Goal: Task Accomplishment & Management: Manage account settings

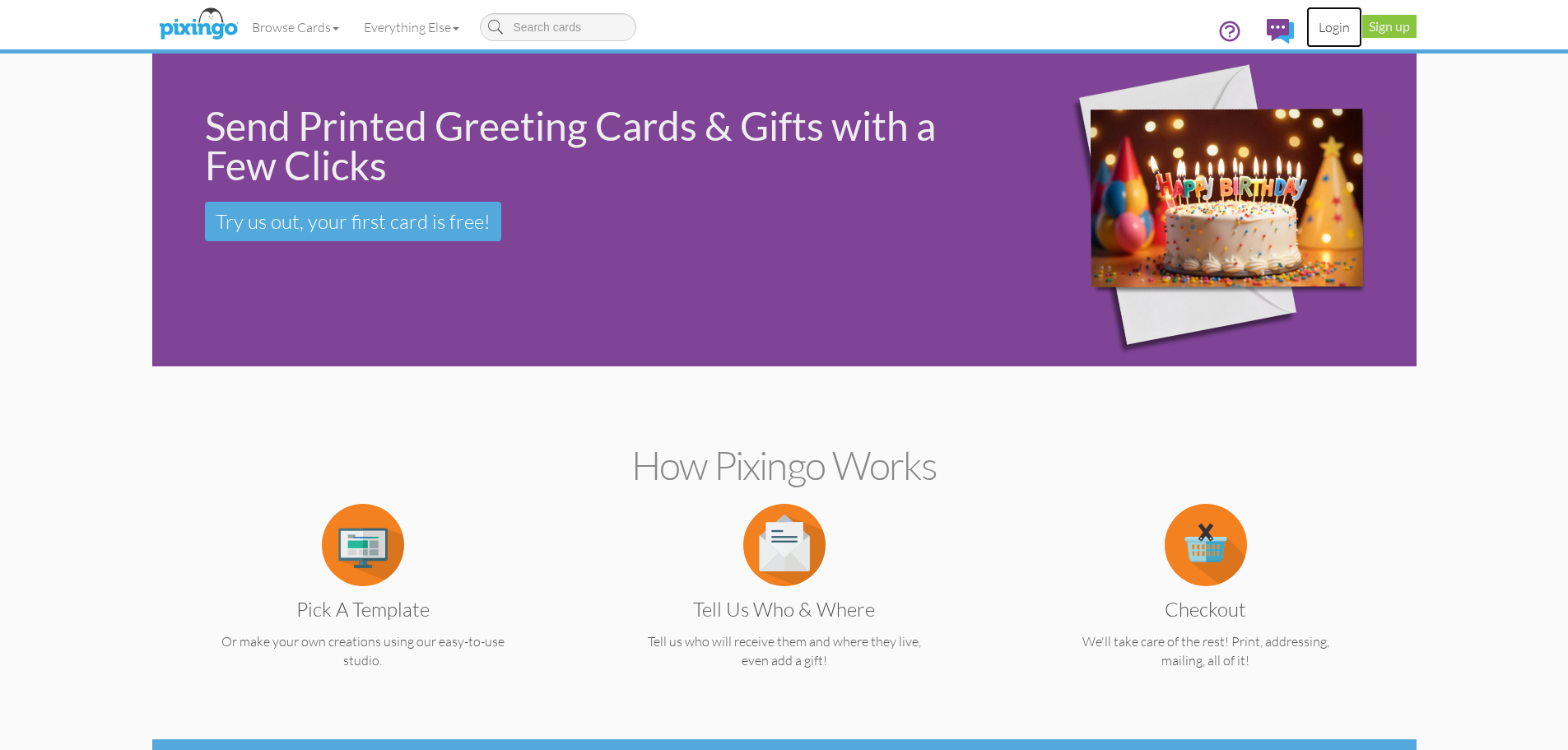
click at [1332, 27] on link "Login" at bounding box center [1335, 27] width 56 height 41
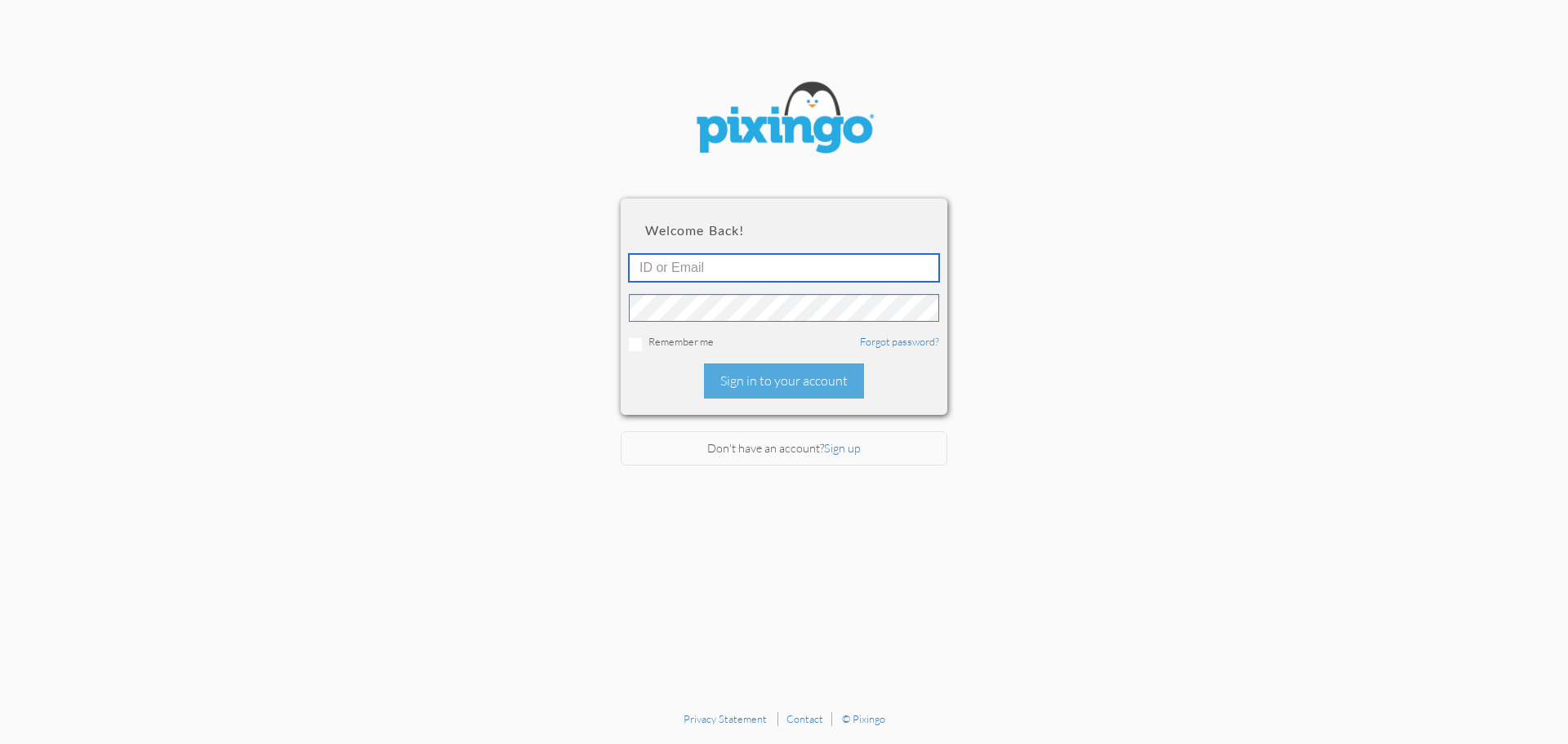
type input "4745"
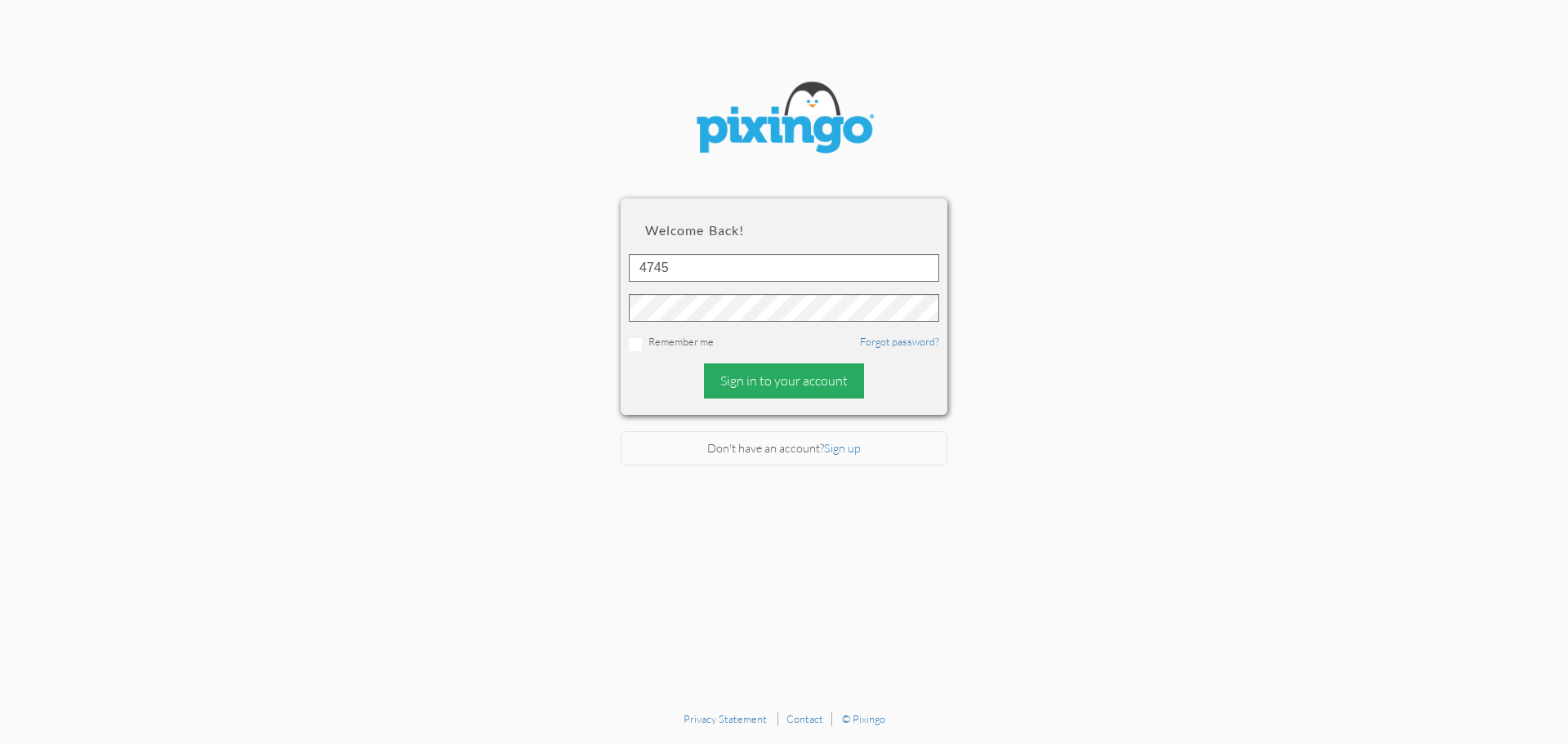
click at [777, 382] on div "Sign in to your account" at bounding box center [784, 381] width 161 height 35
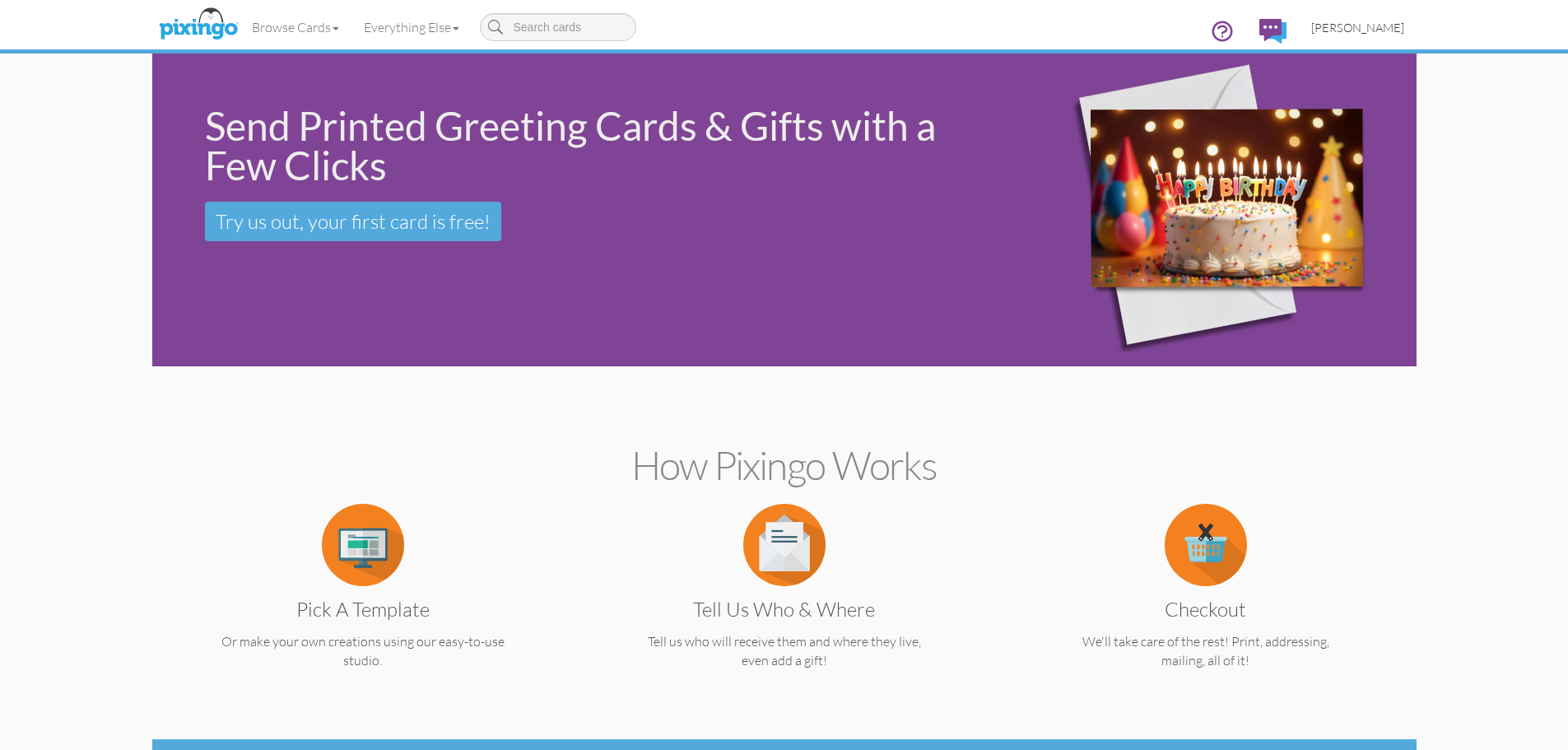
click at [1361, 26] on span "[PERSON_NAME]" at bounding box center [1358, 28] width 93 height 14
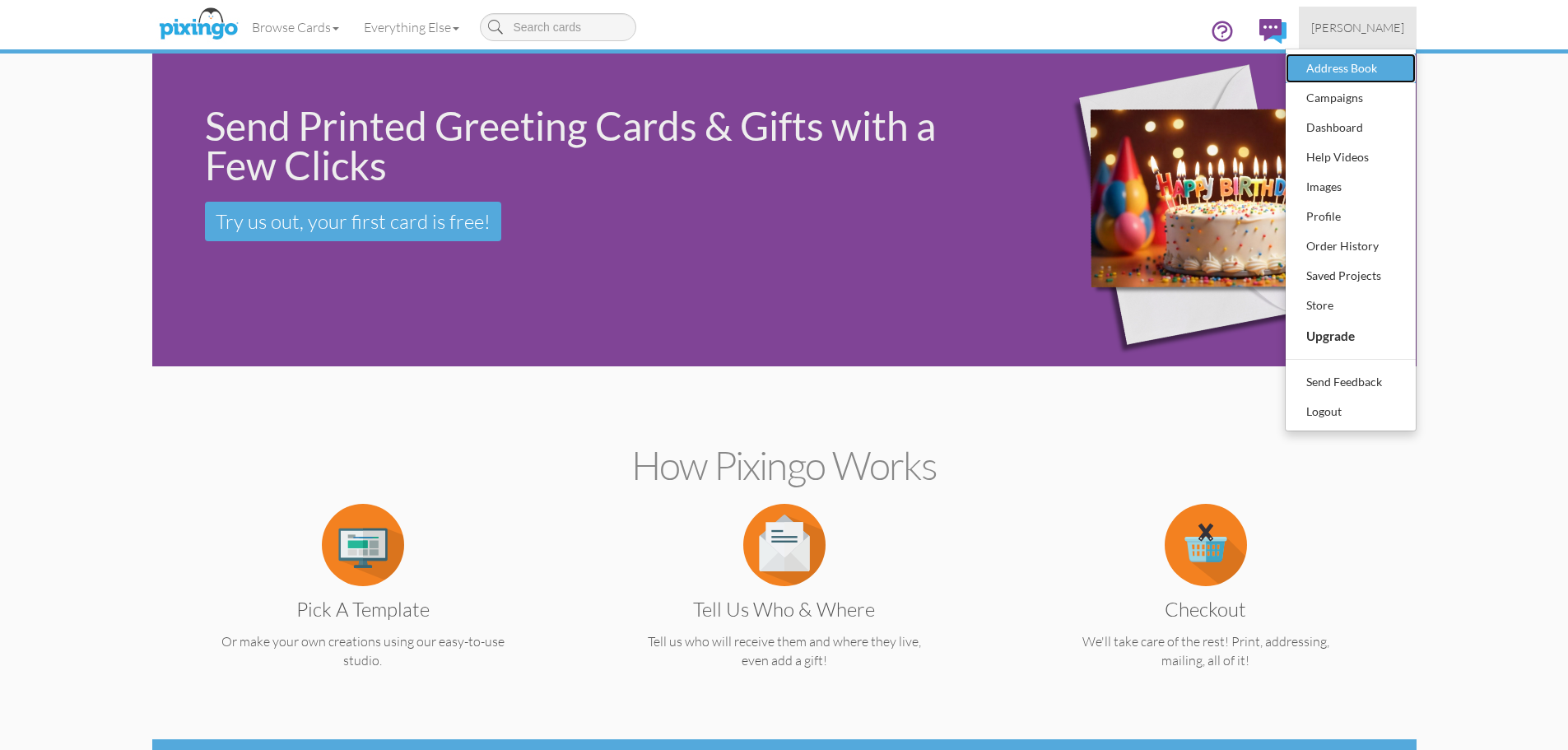
click at [1332, 69] on div "Address Book" at bounding box center [1352, 68] width 97 height 25
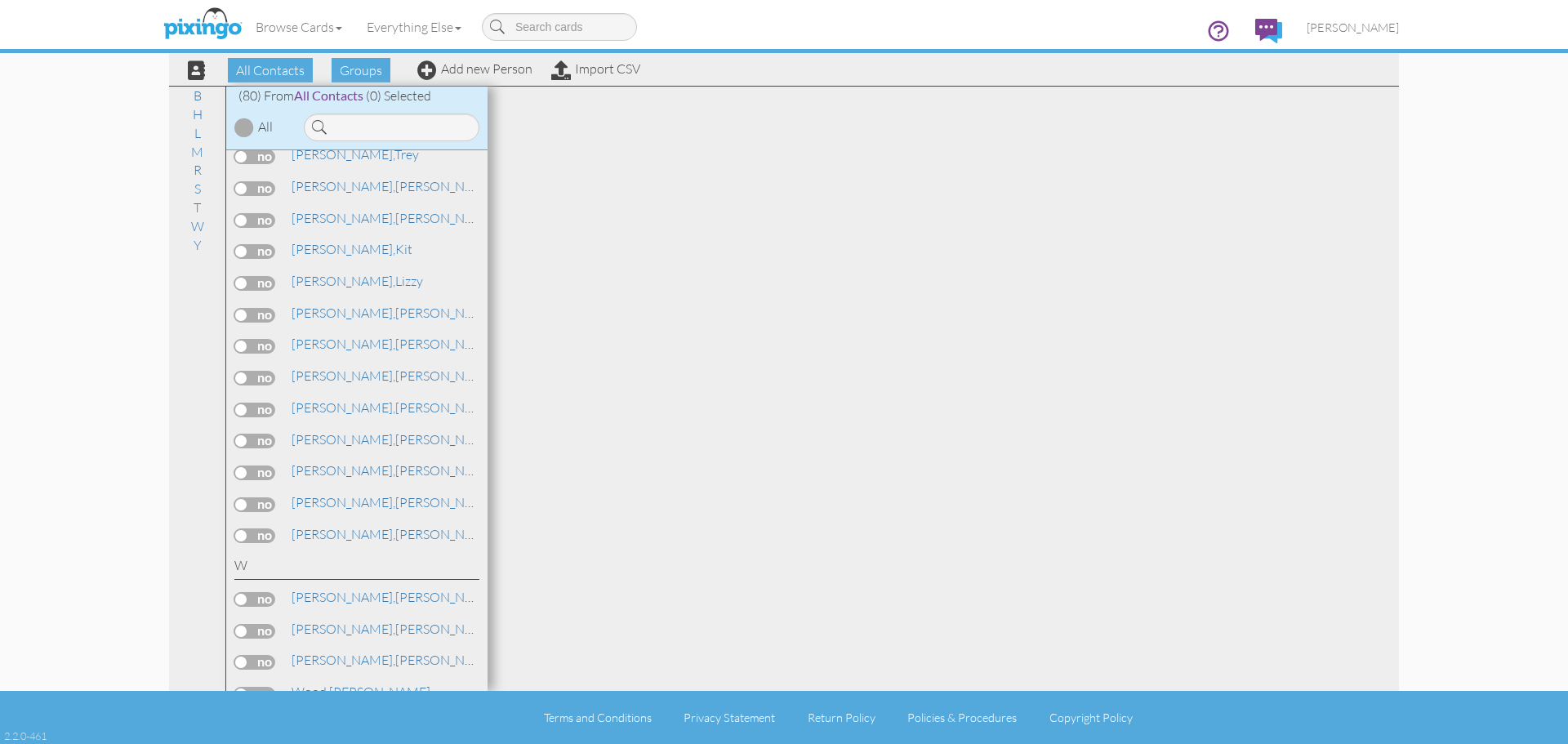
scroll to position [2125, 0]
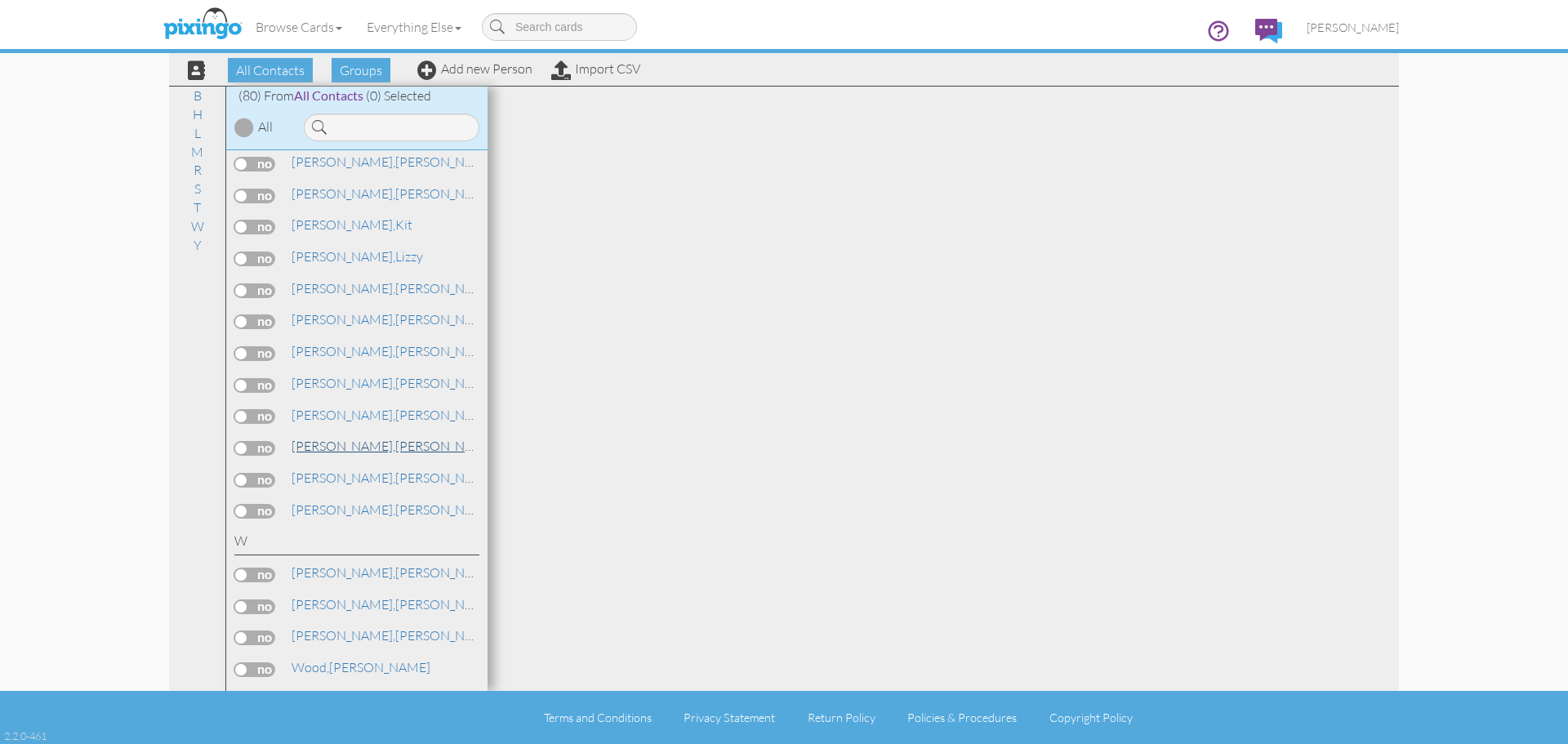
click at [318, 446] on span "[PERSON_NAME]," at bounding box center [343, 445] width 103 height 17
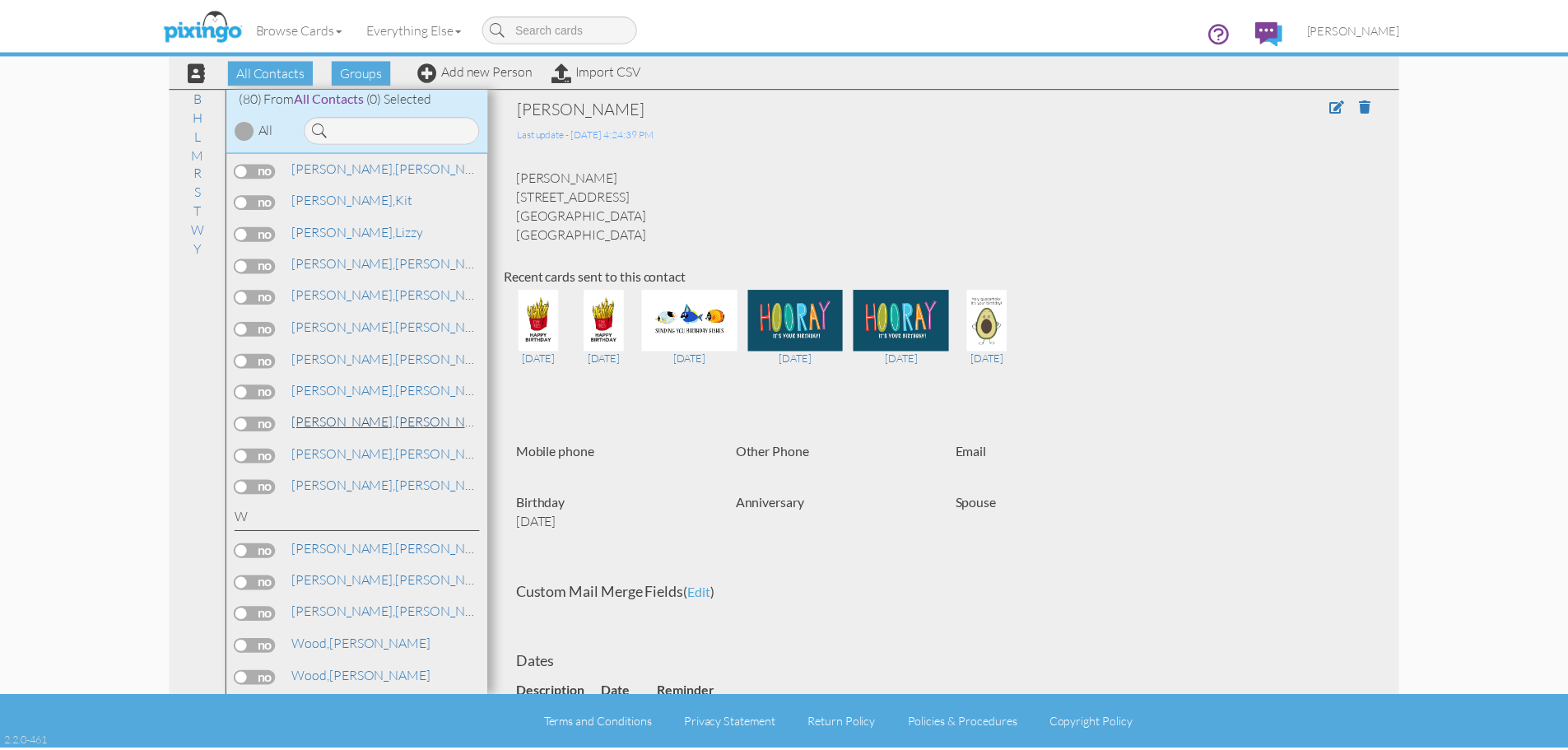
scroll to position [2142, 0]
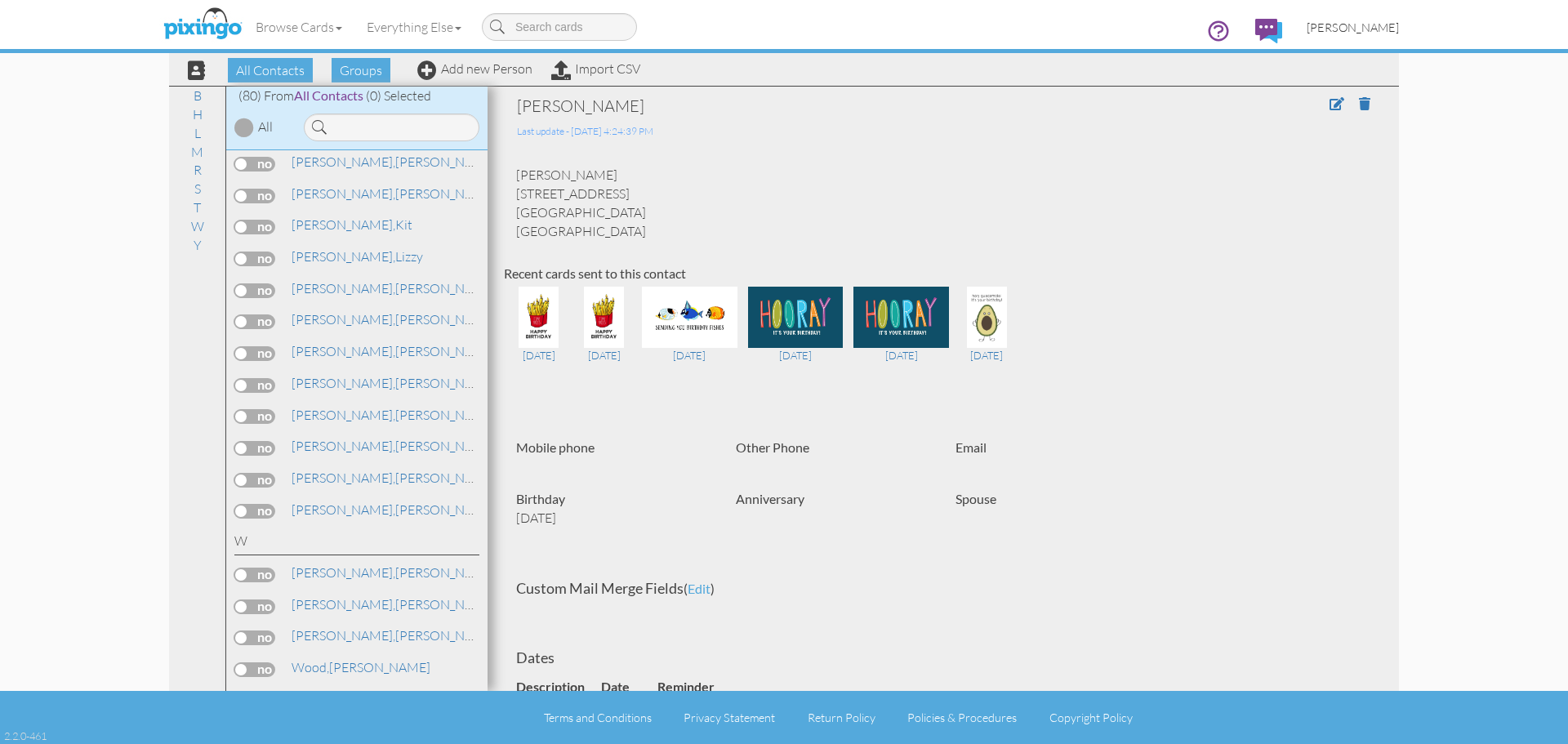
click at [1360, 22] on span "[PERSON_NAME]" at bounding box center [1353, 28] width 93 height 14
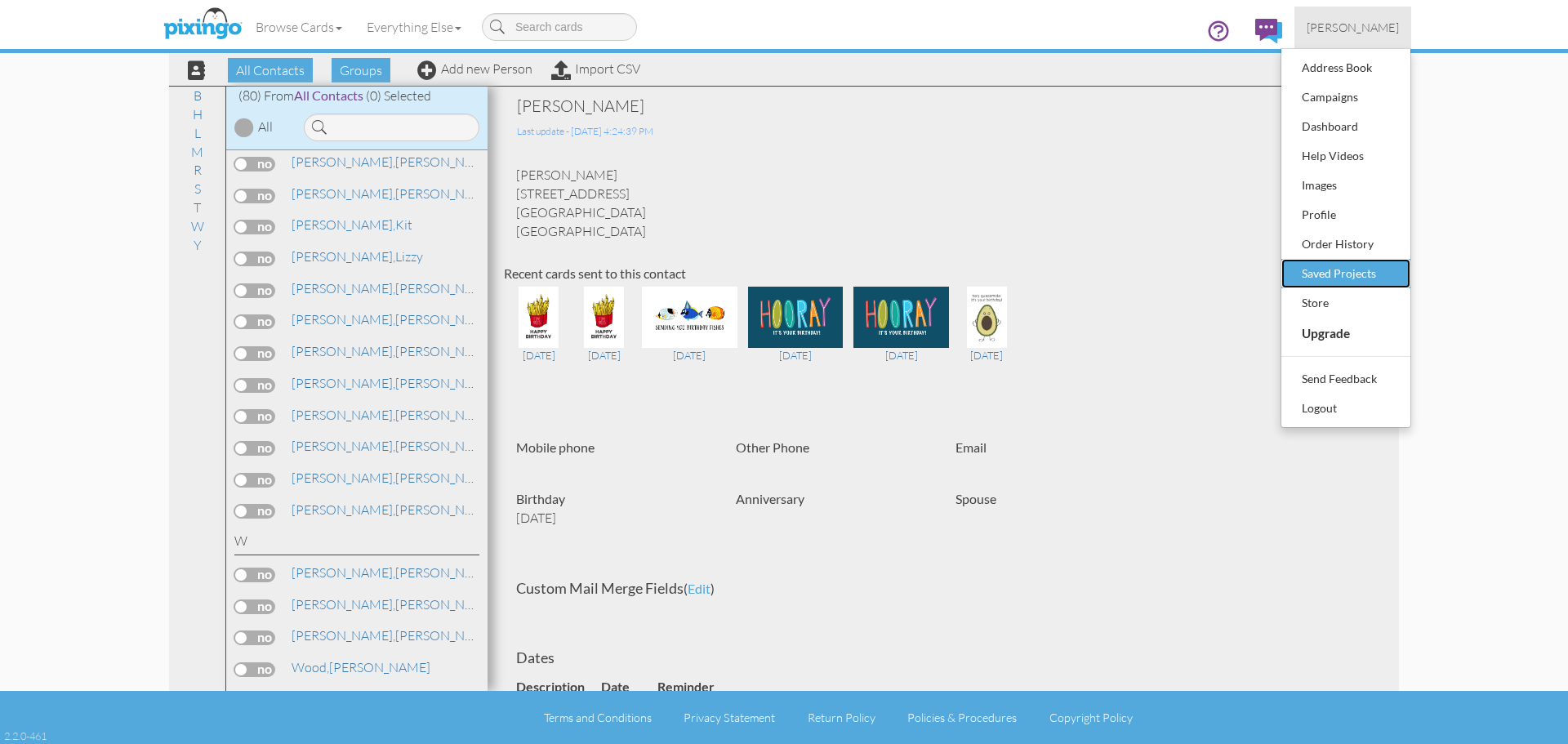
click at [1327, 271] on div "Saved Projects" at bounding box center [1345, 273] width 97 height 25
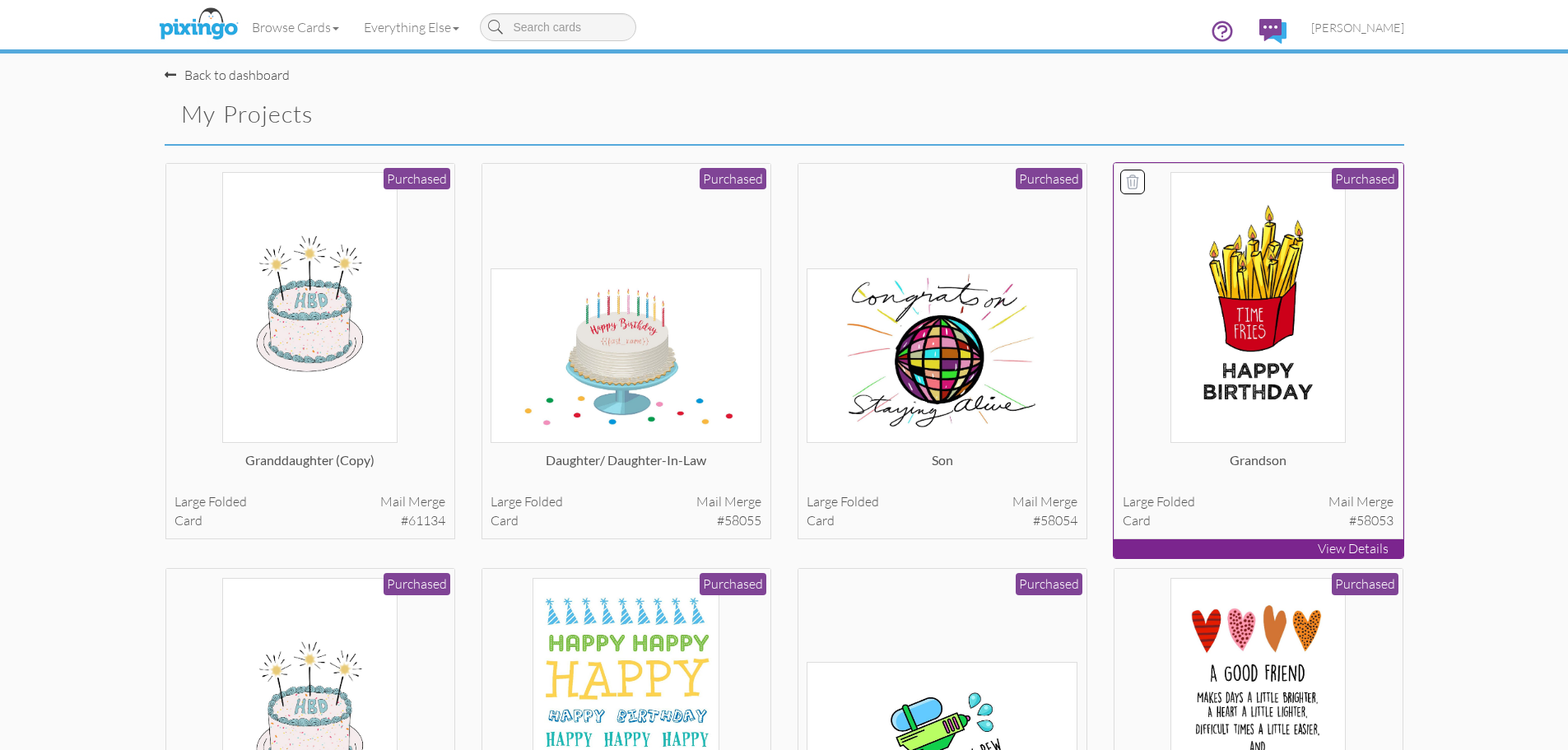
click at [1270, 423] on img at bounding box center [1258, 307] width 175 height 271
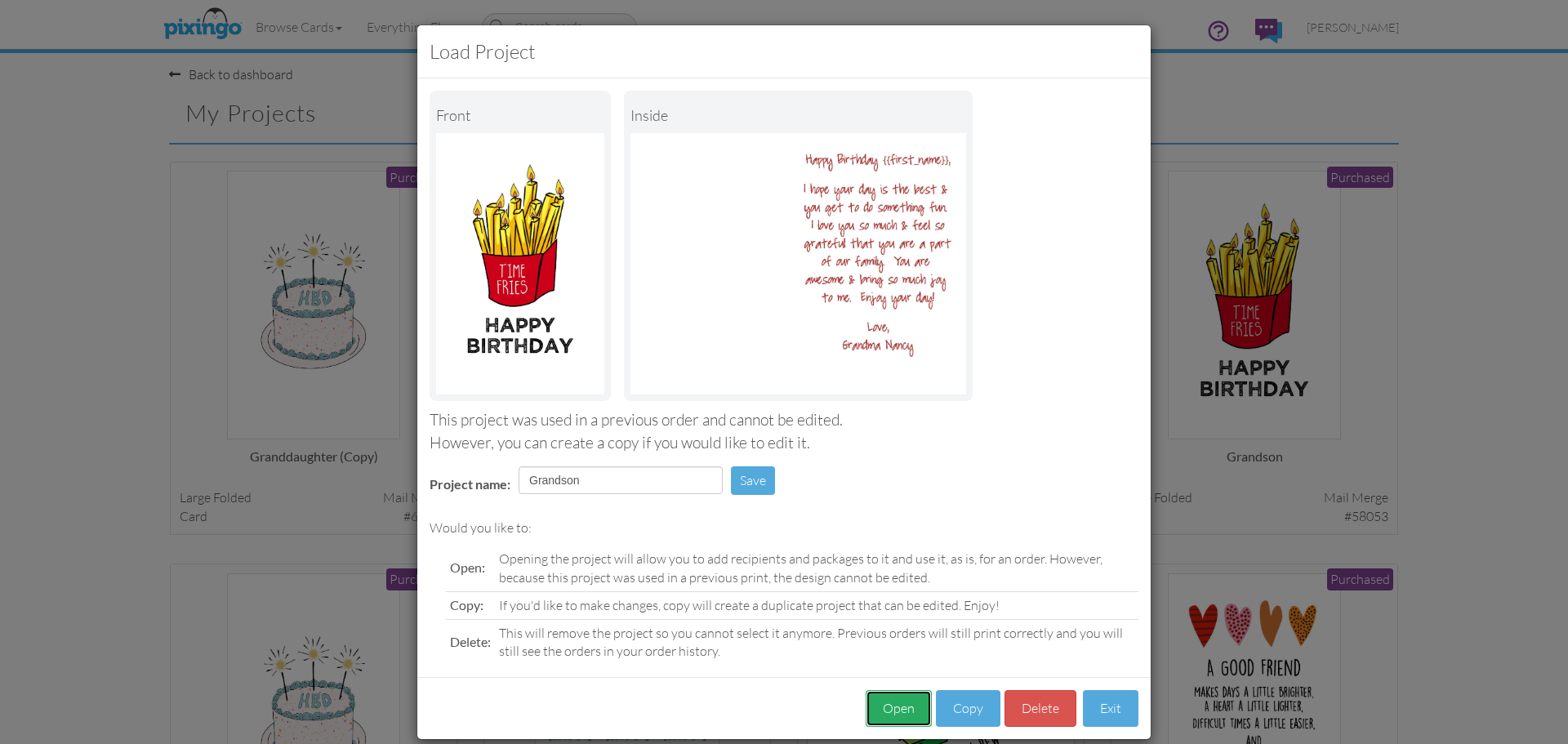
click at [895, 709] on button "Open" at bounding box center [898, 709] width 66 height 36
